Goal: Find specific page/section: Find specific page/section

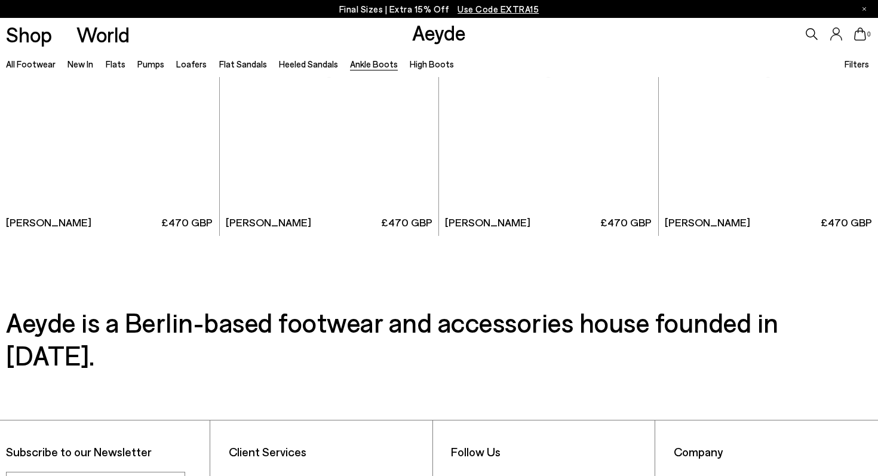
scroll to position [2709, 0]
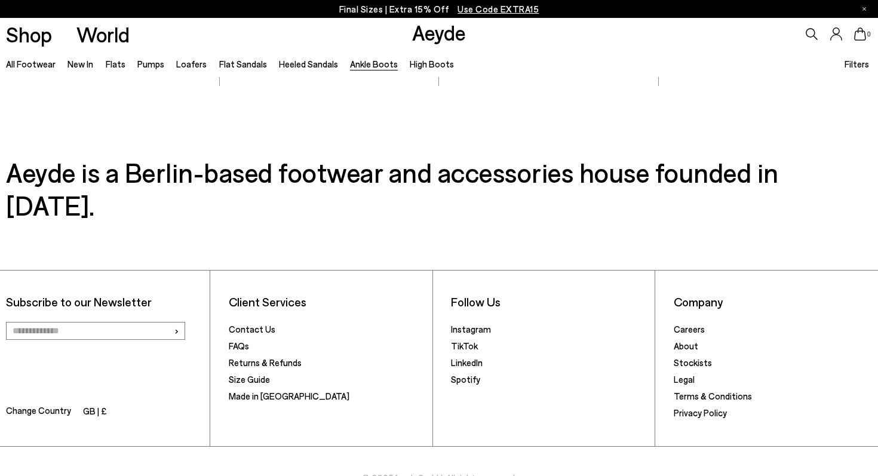
click at [808, 36] on icon at bounding box center [812, 34] width 12 height 12
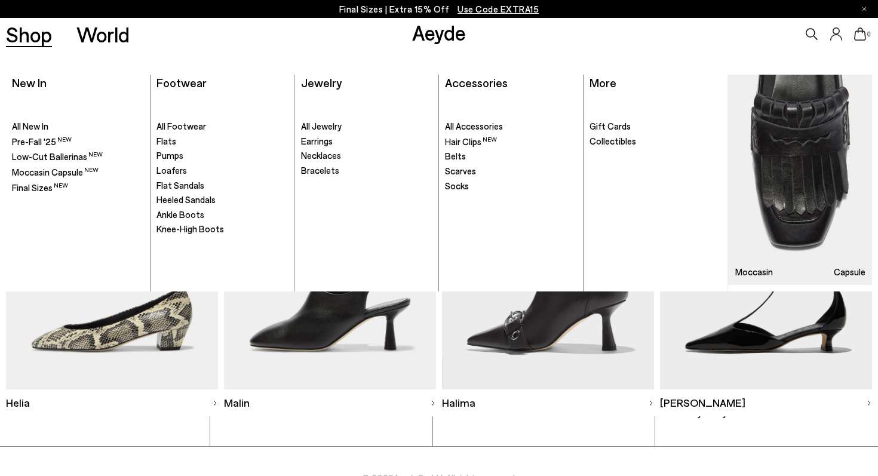
click at [45, 38] on link "Shop" at bounding box center [29, 34] width 46 height 21
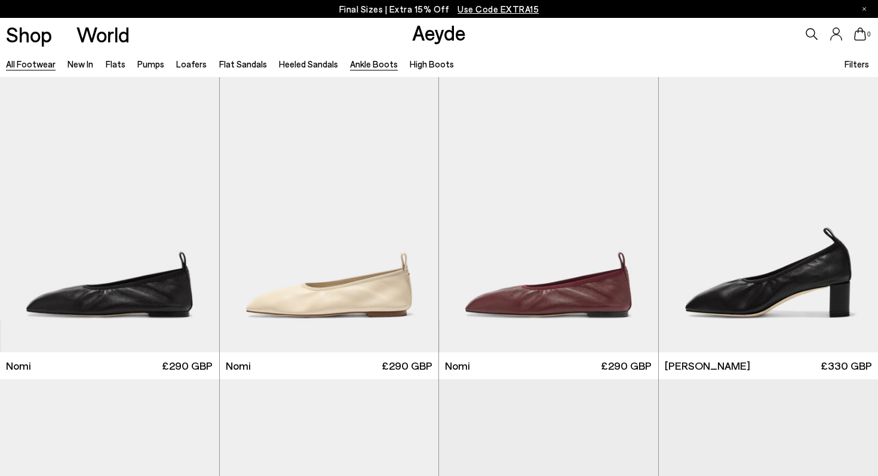
click at [365, 61] on link "Ankle Boots" at bounding box center [374, 64] width 48 height 11
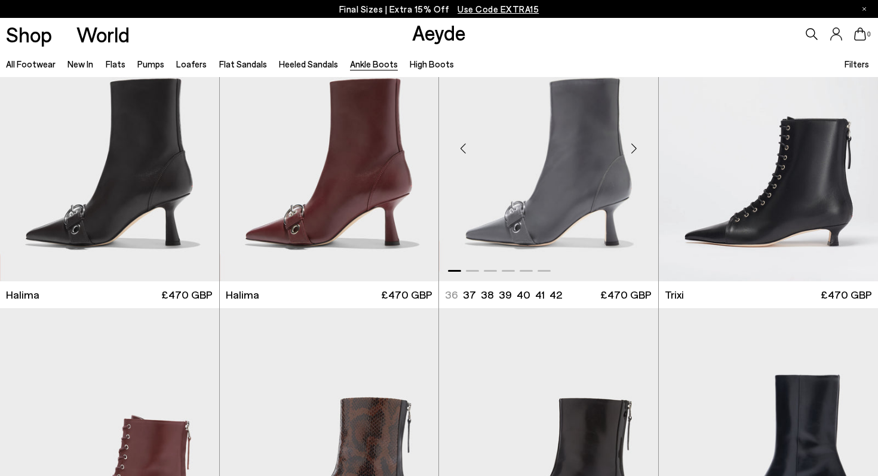
scroll to position [86, 0]
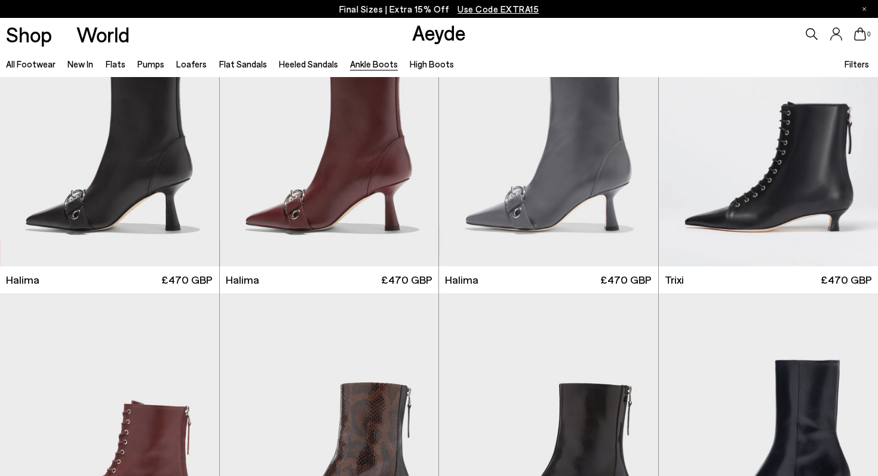
click at [810, 33] on icon at bounding box center [811, 34] width 12 height 12
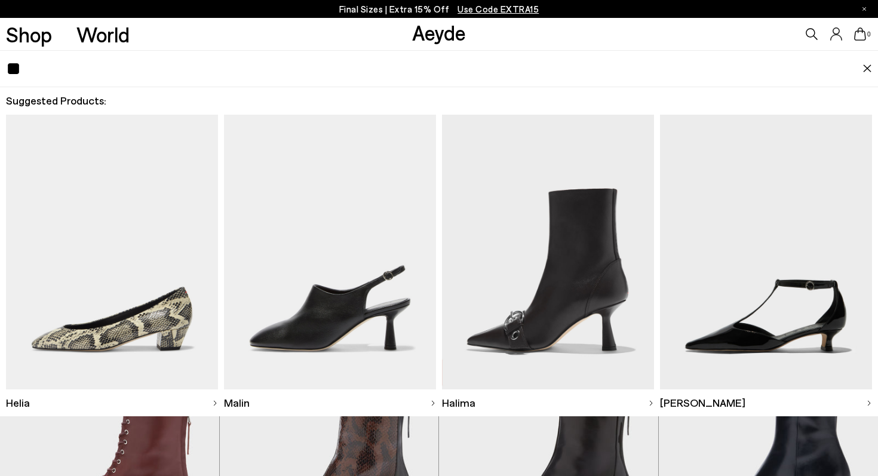
type input "*"
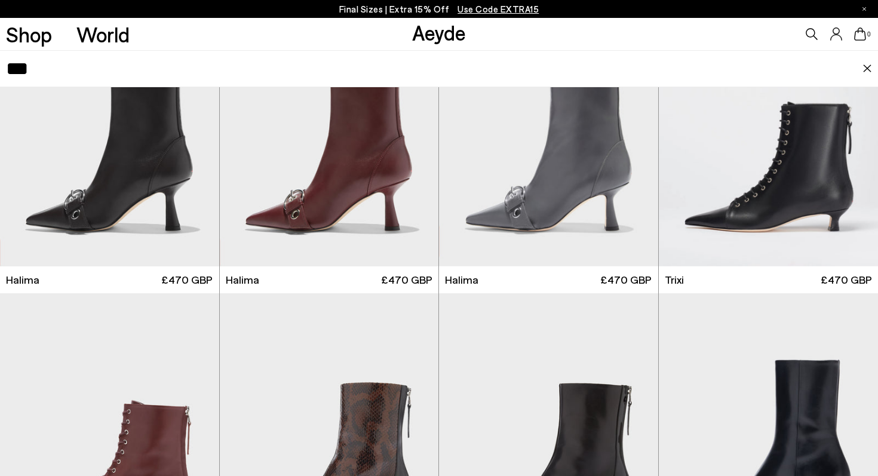
type input "****"
